Goal: Task Accomplishment & Management: Manage account settings

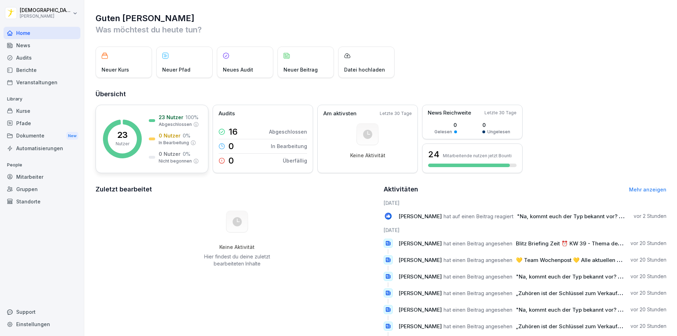
click at [170, 117] on p "23 Nutzer" at bounding box center [171, 117] width 25 height 7
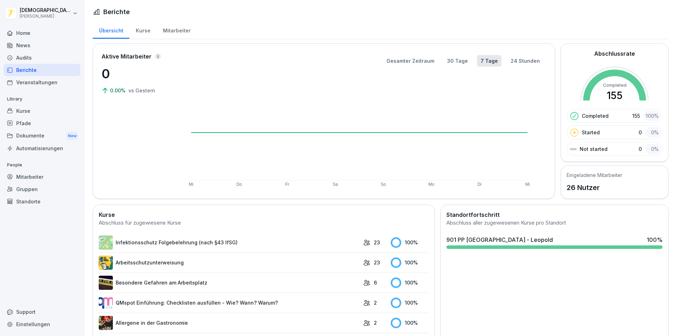
click at [162, 32] on div "Mitarbeiter" at bounding box center [177, 30] width 40 height 18
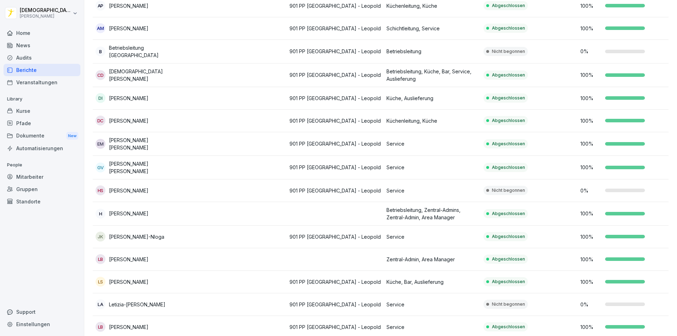
scroll to position [141, 0]
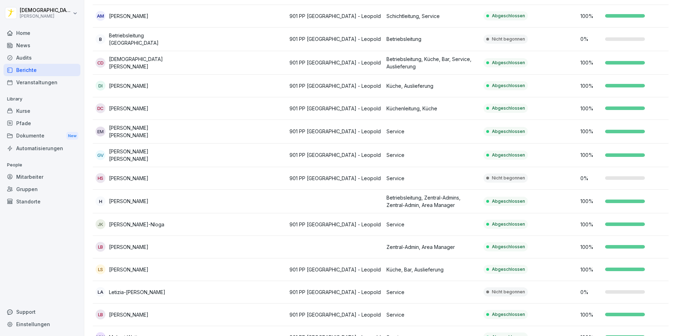
click at [419, 294] on td "Service" at bounding box center [432, 292] width 97 height 23
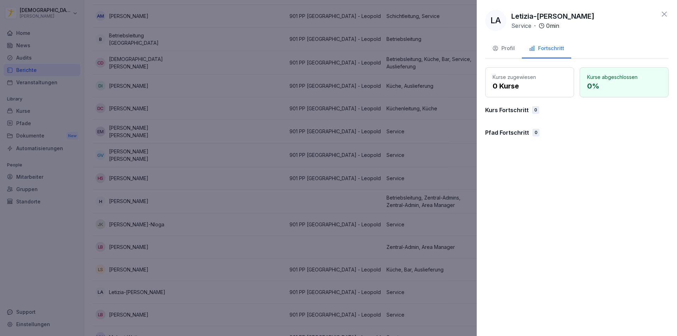
click at [422, 286] on div at bounding box center [338, 168] width 677 height 336
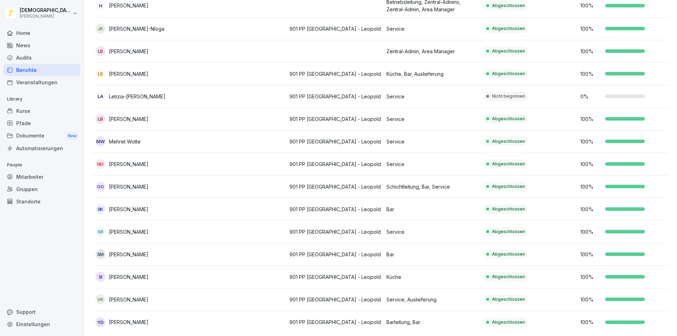
scroll to position [347, 0]
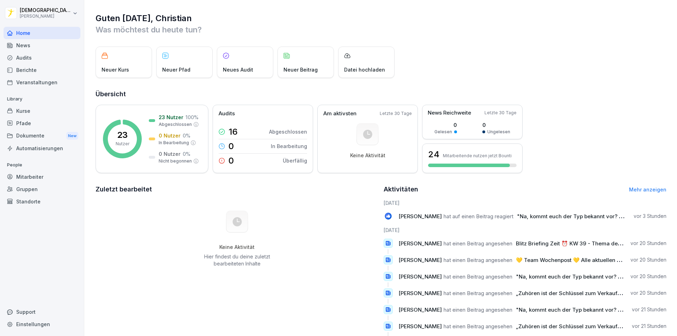
click at [38, 178] on div "Mitarbeiter" at bounding box center [42, 177] width 77 height 12
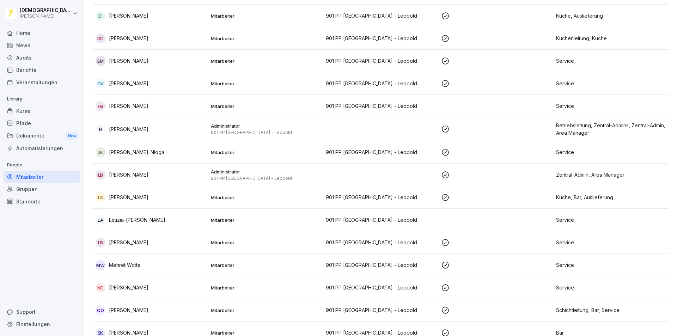
scroll to position [247, 0]
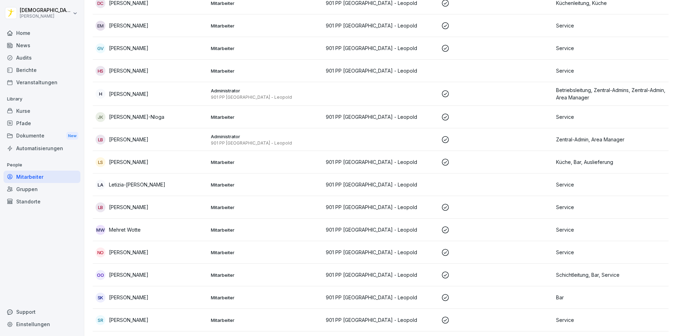
click at [442, 254] on icon at bounding box center [445, 252] width 8 height 8
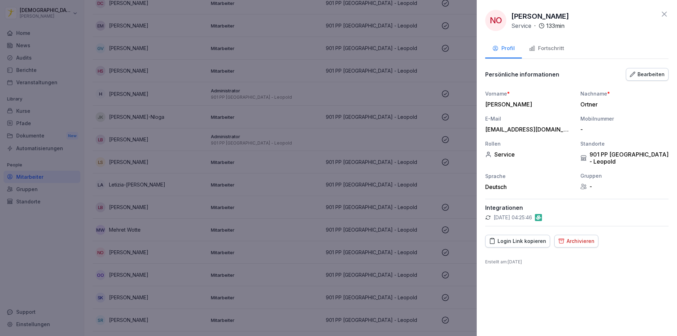
click at [579, 237] on div "Archivieren" at bounding box center [576, 241] width 36 height 8
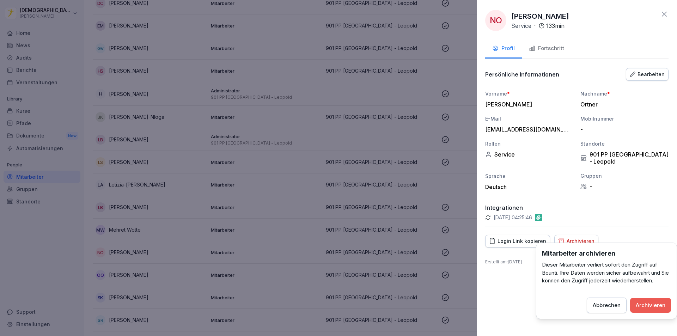
click at [650, 306] on div "Archivieren" at bounding box center [651, 305] width 30 height 8
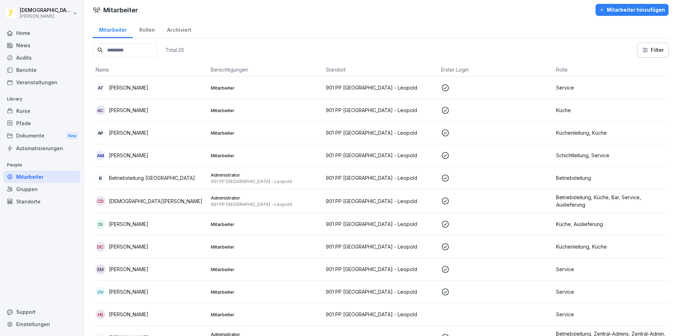
scroll to position [0, 0]
